Goal: Navigation & Orientation: Find specific page/section

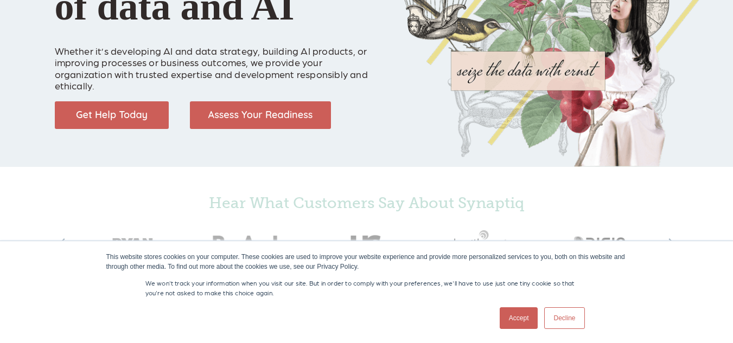
click at [574, 311] on link "Decline" at bounding box center [564, 319] width 40 height 22
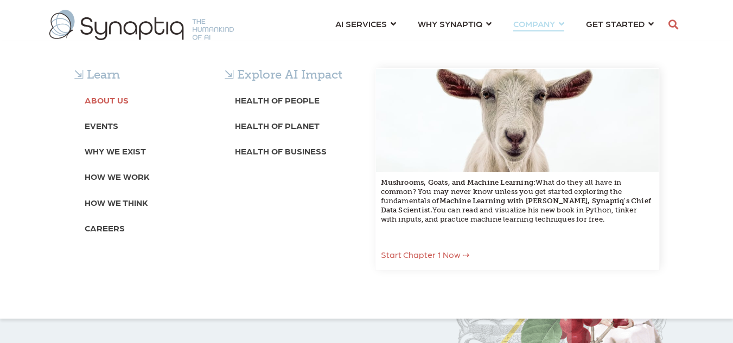
click at [103, 104] on b "About Us" at bounding box center [107, 100] width 44 height 10
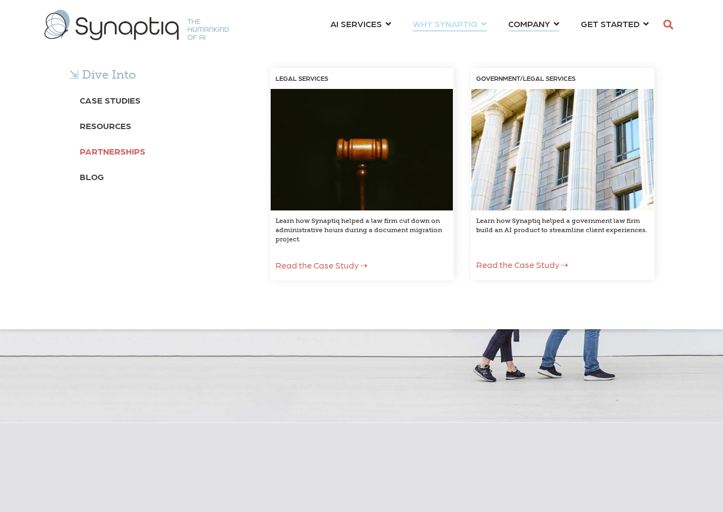
click at [105, 153] on b "Partnerships" at bounding box center [113, 151] width 66 height 10
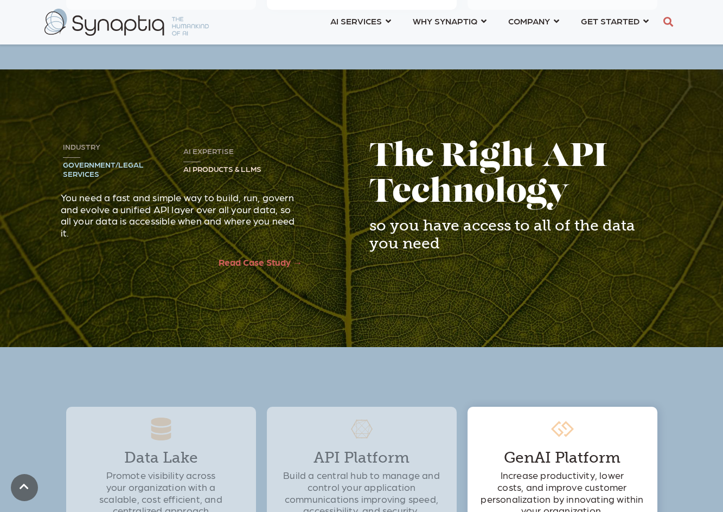
scroll to position [1247, 0]
